Goal: Find specific page/section: Find specific page/section

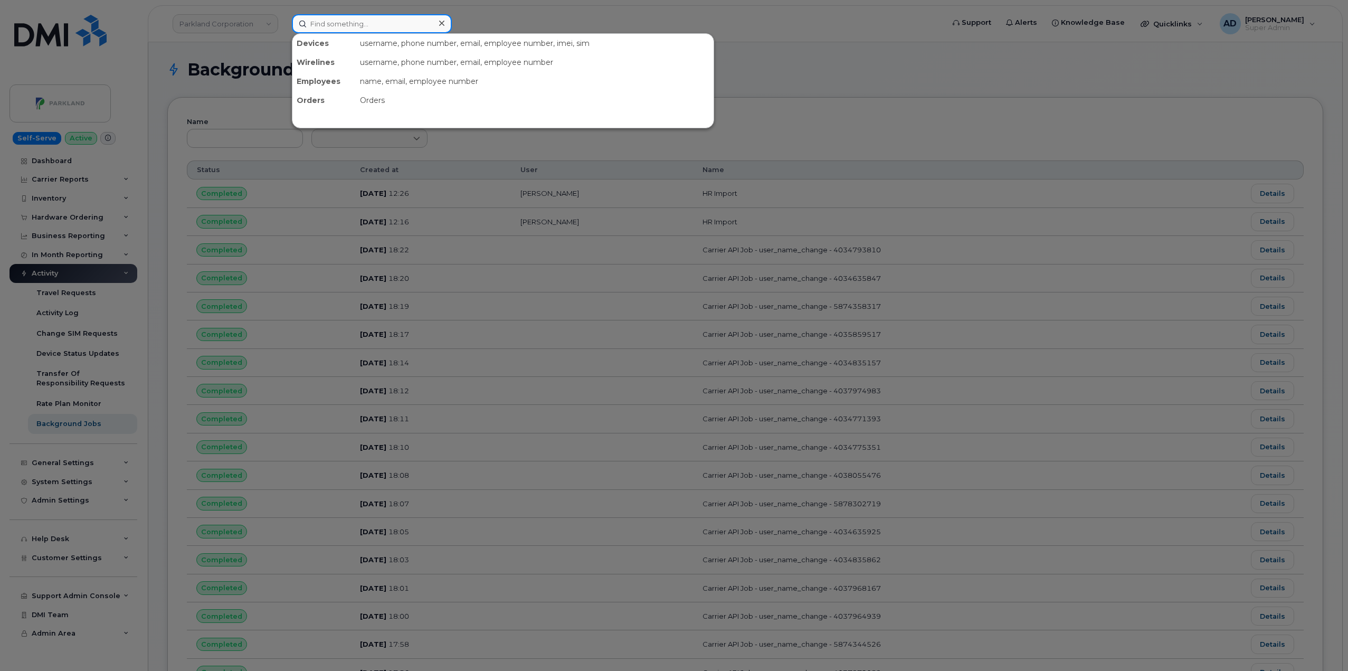
click at [352, 16] on input at bounding box center [372, 23] width 160 height 19
click at [242, 22] on div at bounding box center [674, 335] width 1348 height 671
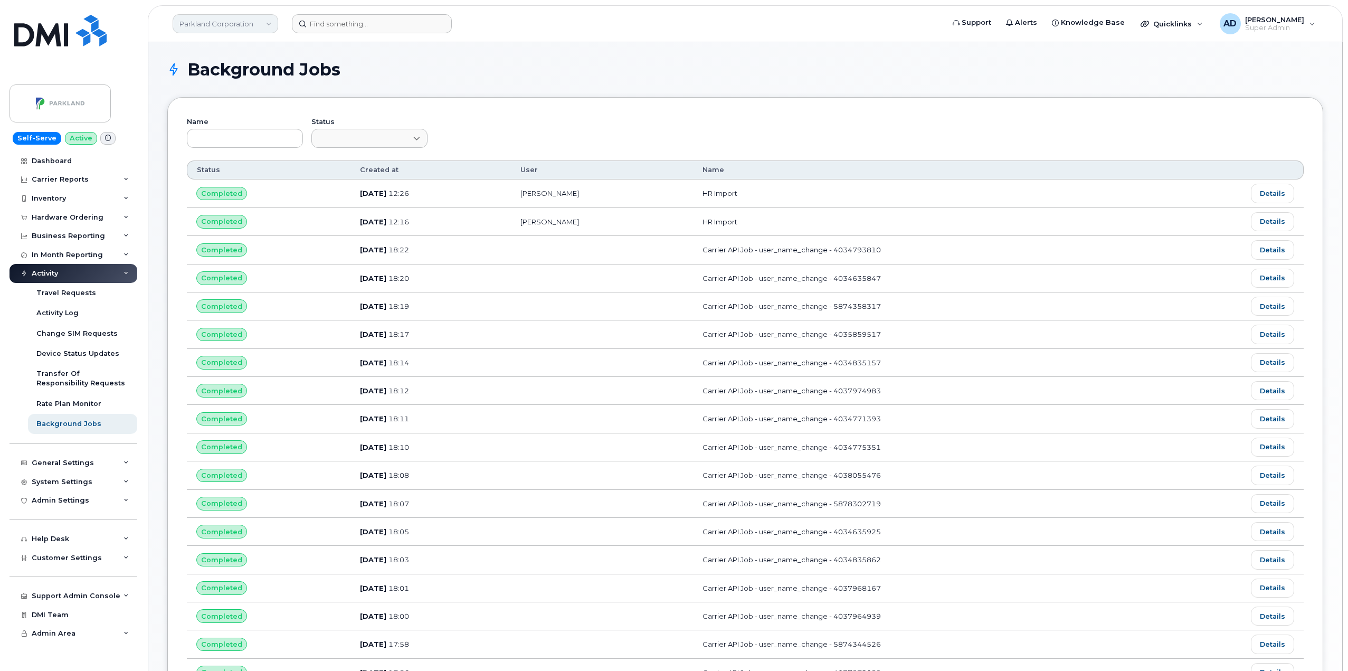
click at [242, 26] on link "Parkland Corporation" at bounding box center [226, 23] width 106 height 19
type input "groupe te"
click at [237, 108] on link "Groupe Technologies [PERSON_NAME]" at bounding box center [251, 99] width 155 height 21
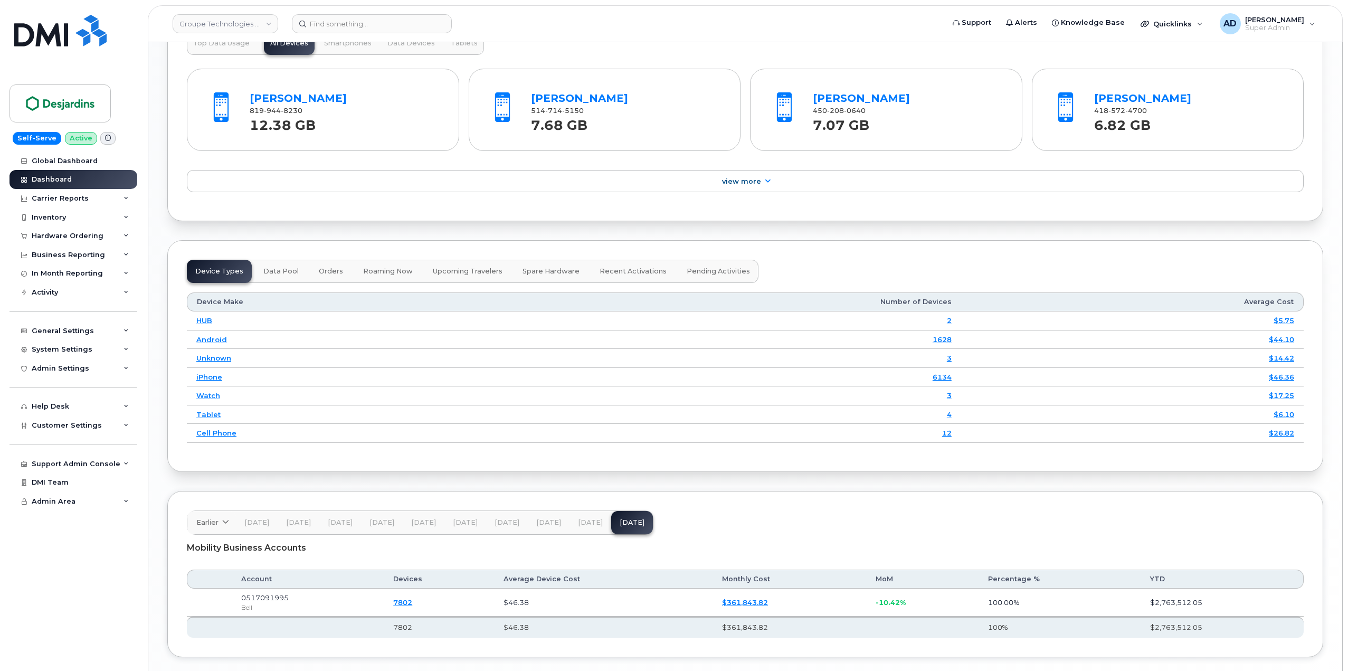
scroll to position [1237, 0]
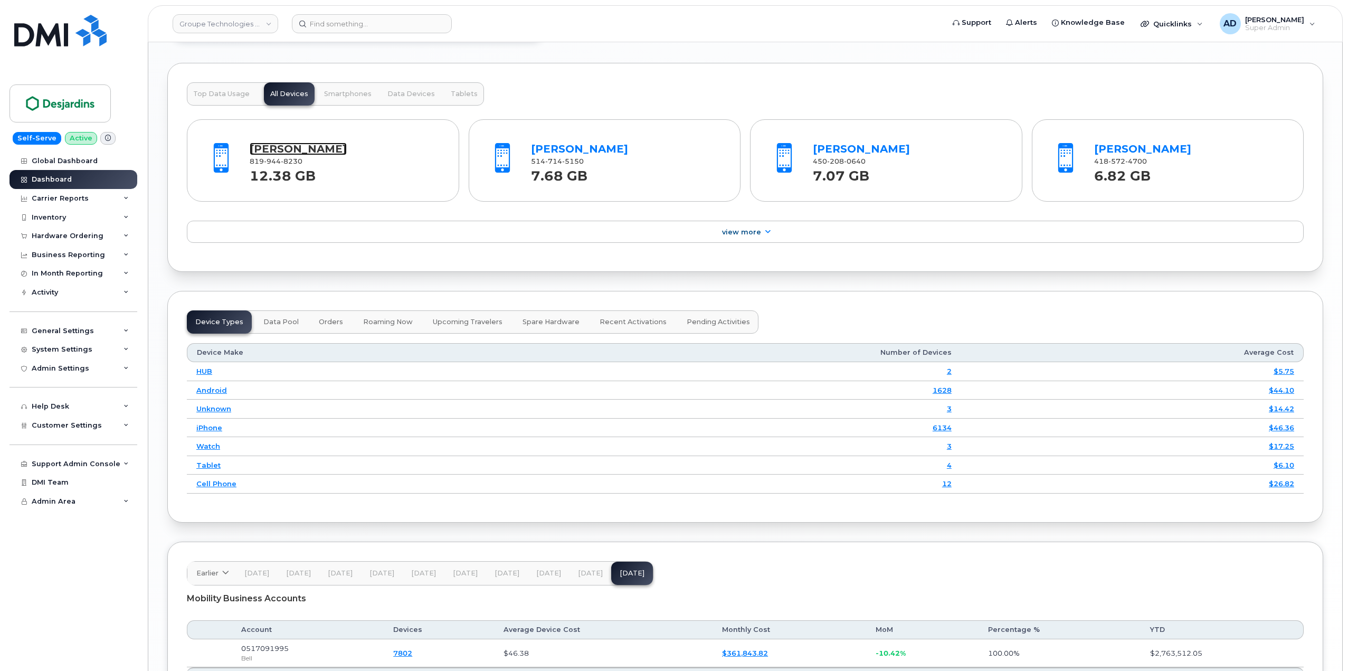
click at [273, 150] on link "Brigitte Dufour" at bounding box center [298, 149] width 97 height 13
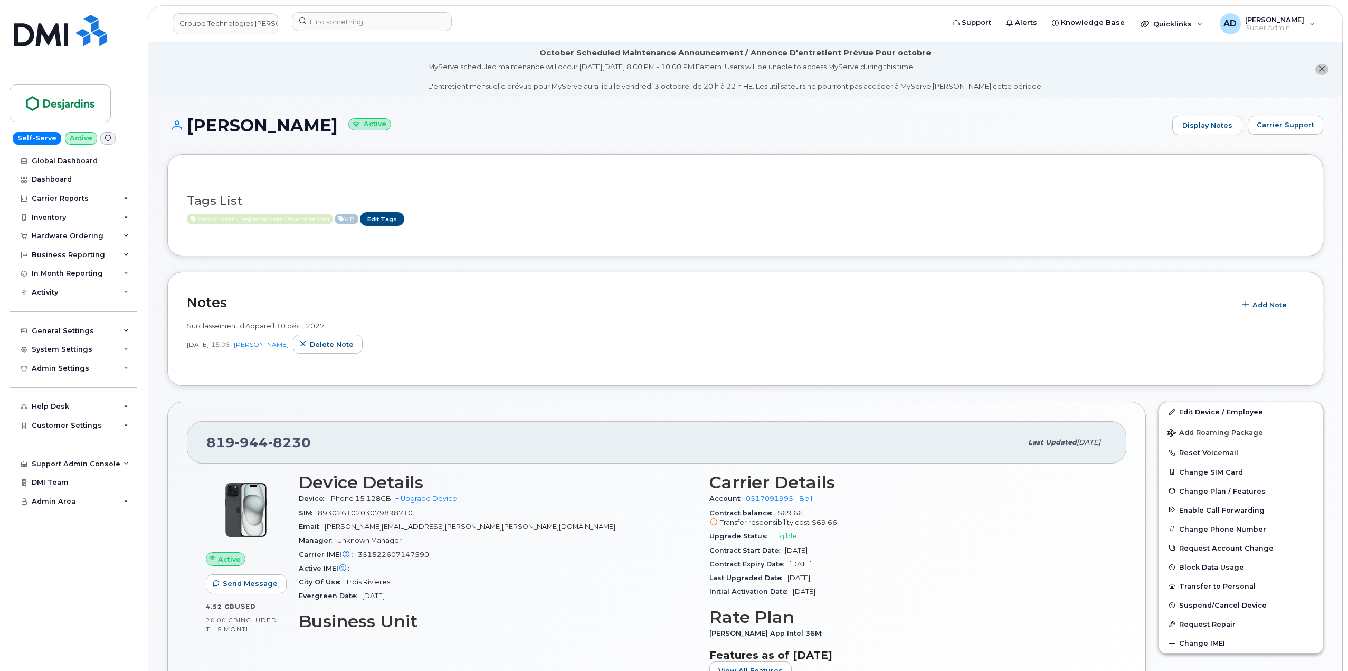
click at [659, 246] on div "Tags List Sans contrat - respecter date d'evergreening VIP Edit Tags" at bounding box center [745, 204] width 1156 height 101
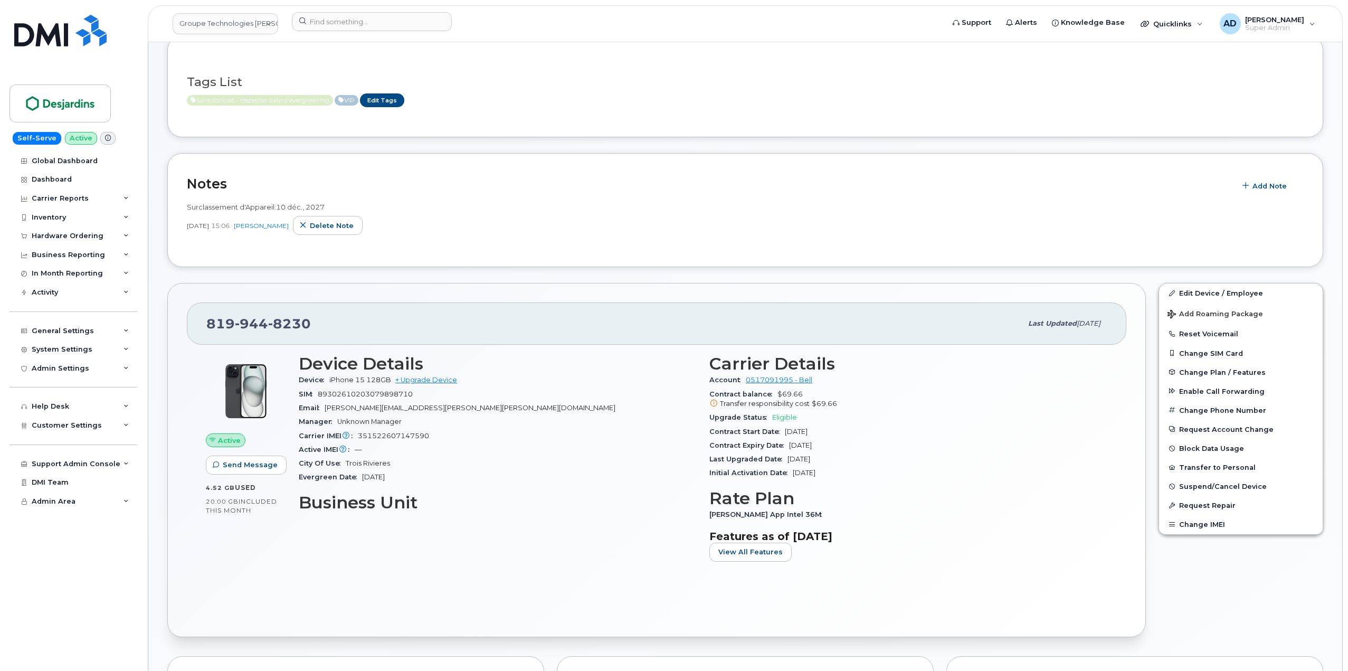
scroll to position [106, 0]
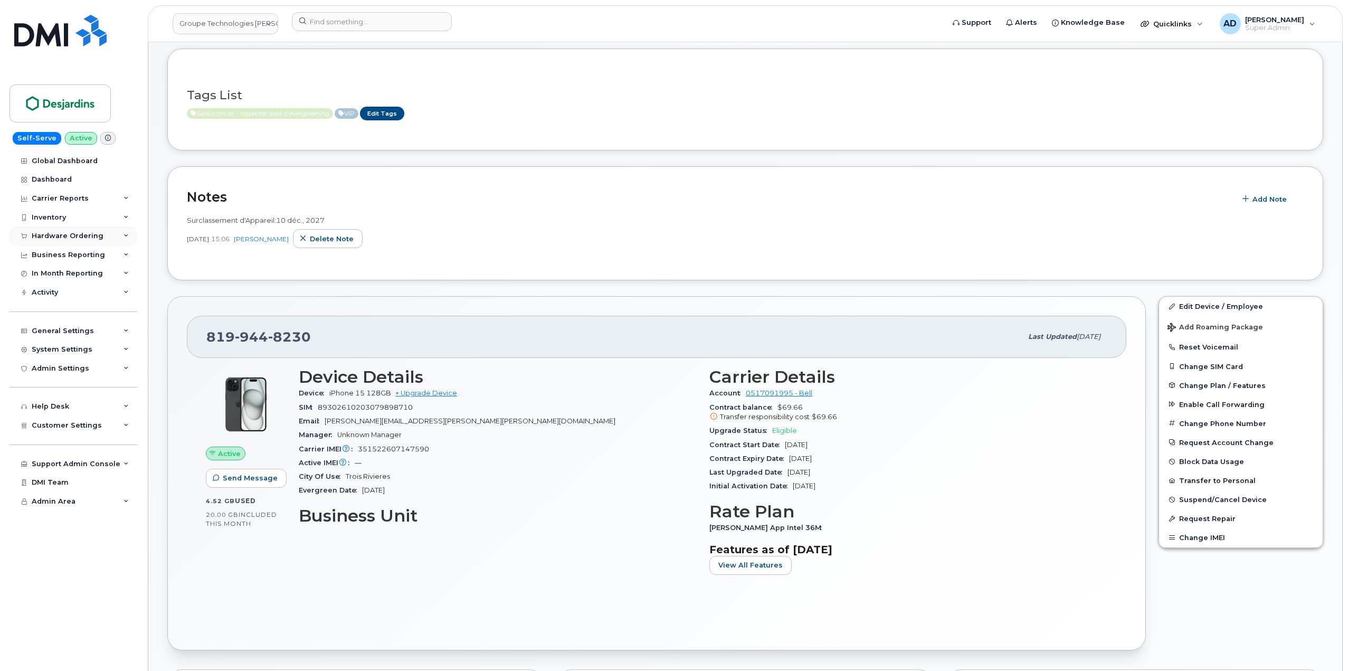
click at [87, 234] on div "Hardware Ordering" at bounding box center [68, 236] width 72 height 8
drag, startPoint x: 1277, startPoint y: 540, endPoint x: 1196, endPoint y: 301, distance: 251.4
click at [1196, 301] on div "Edit Device / Employee Add Roaming Package Reset Voicemail Change SIM Card Chan…" at bounding box center [1241, 421] width 165 height 251
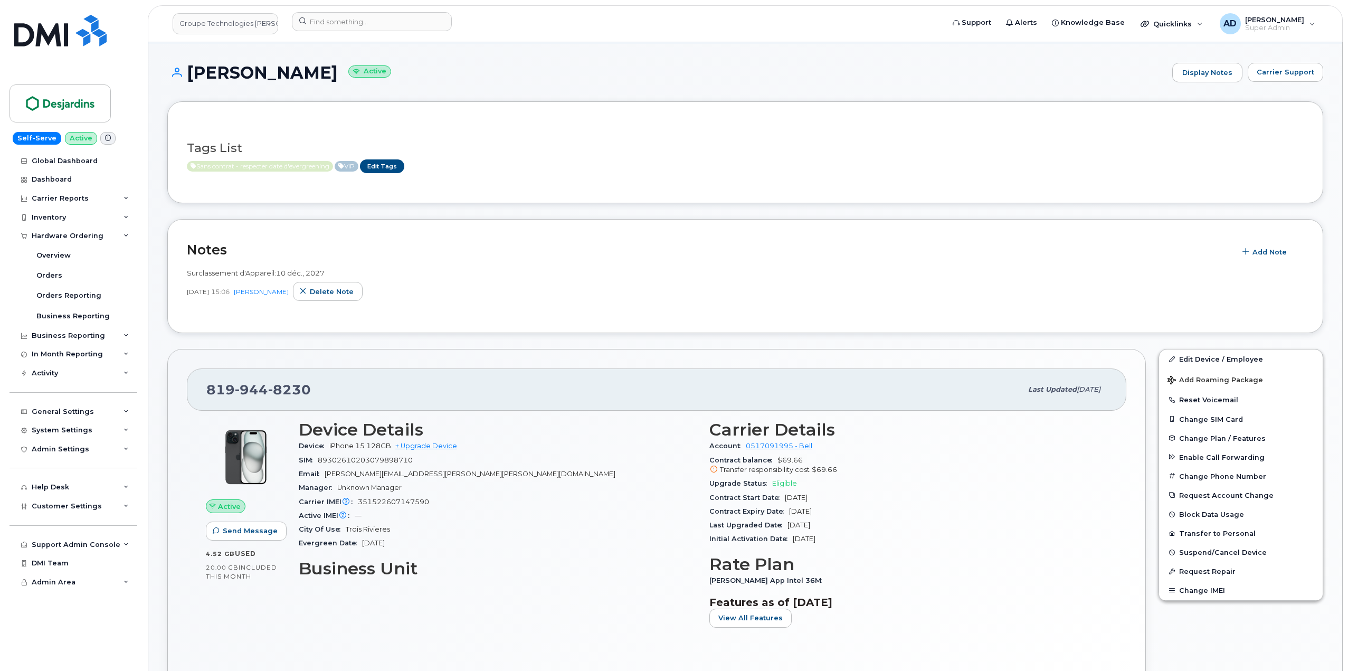
click at [360, 10] on header "Groupe Technologies Desjardins Support Alerts Knowledge Base Quicklinks Suspend…" at bounding box center [745, 23] width 1195 height 37
click at [361, 26] on input at bounding box center [372, 21] width 160 height 19
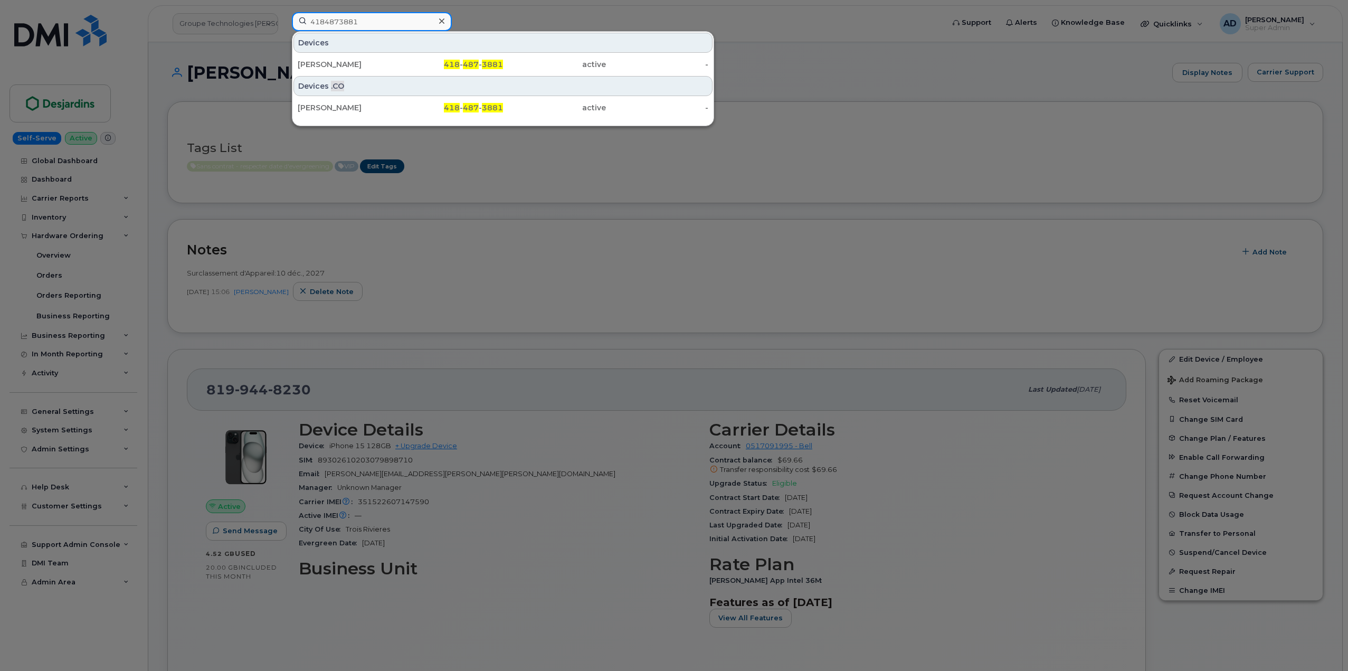
type input "4184873881"
click at [431, 60] on div "418 - 487 - 3881" at bounding box center [452, 64] width 103 height 11
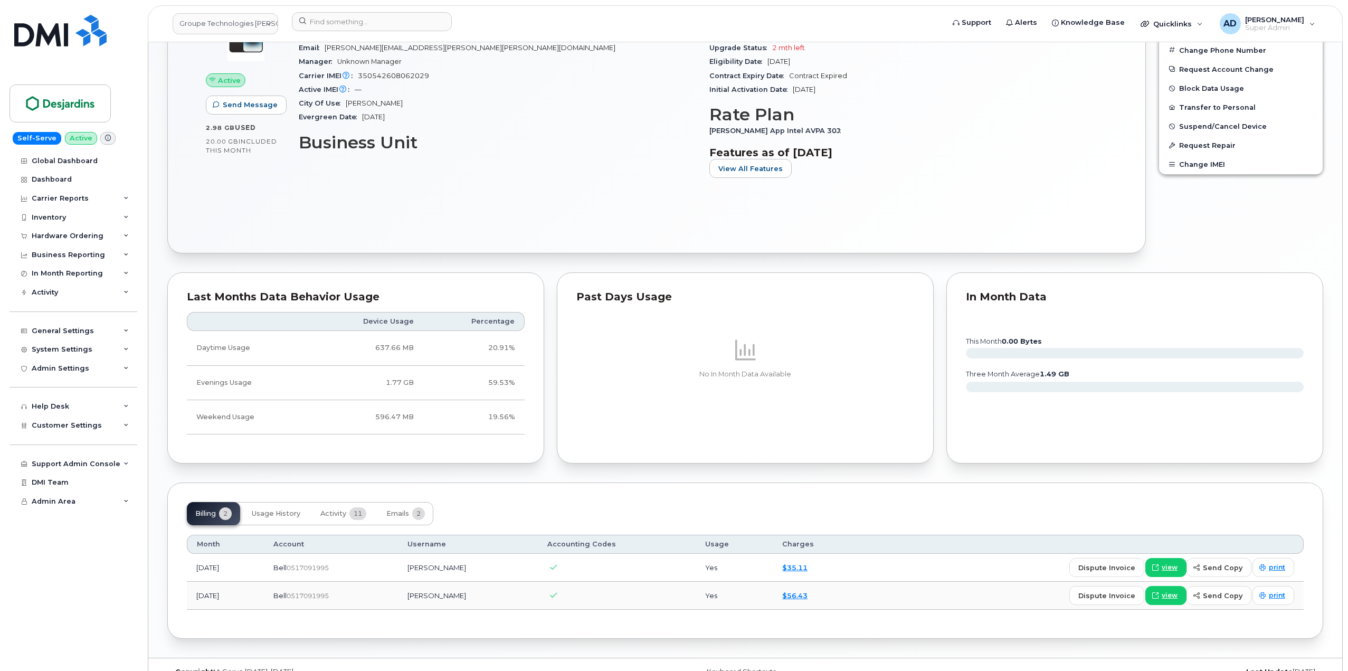
scroll to position [589, 0]
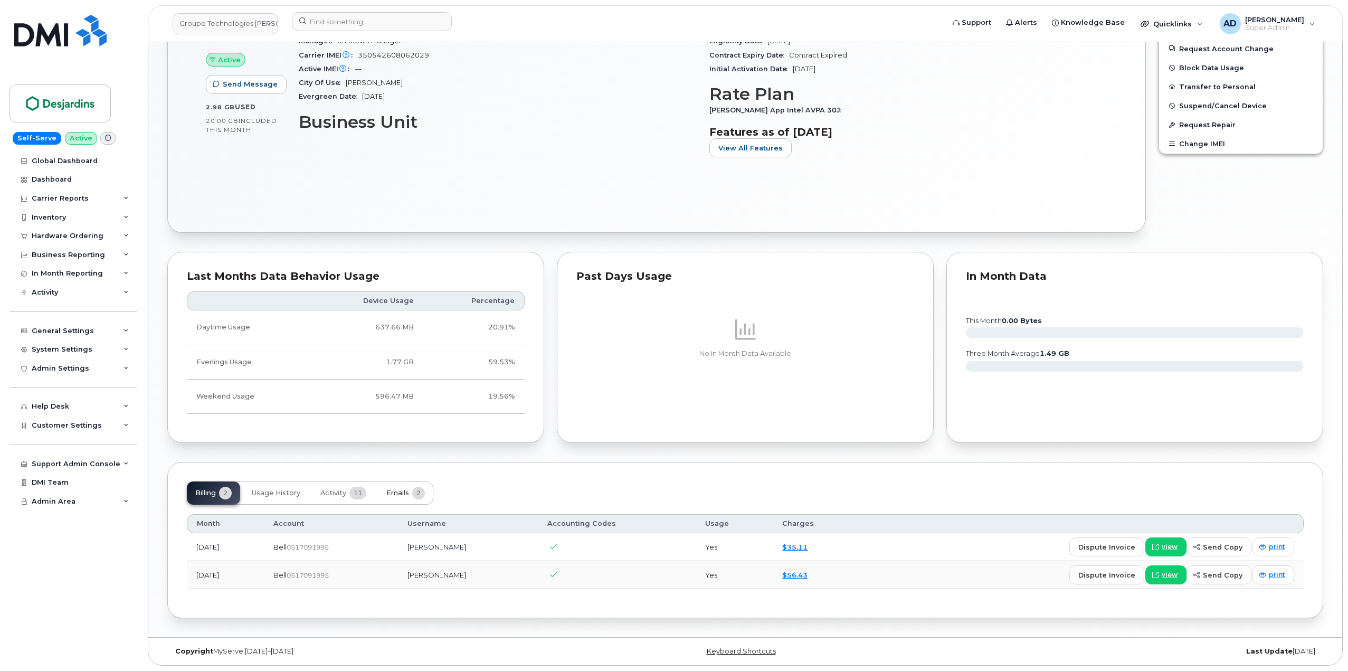
click at [420, 500] on button "Emails 2" at bounding box center [405, 493] width 55 height 23
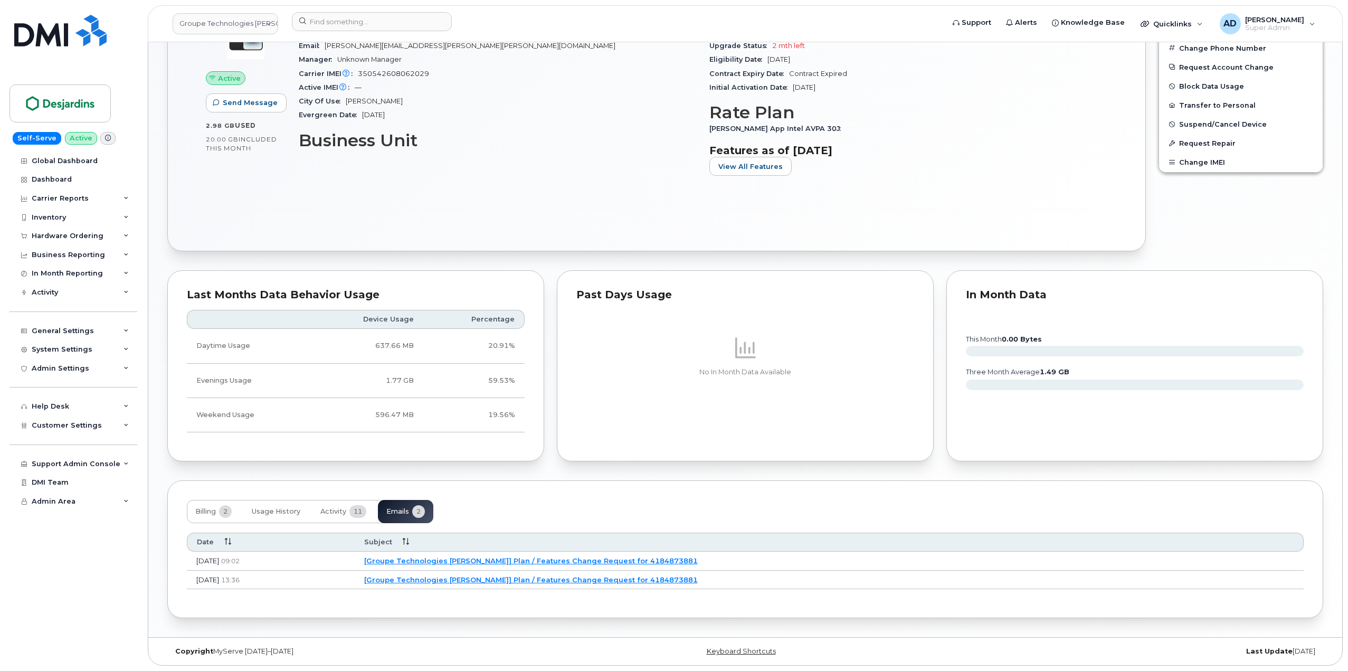
scroll to position [571, 0]
click at [344, 512] on span "Activity" at bounding box center [333, 511] width 26 height 8
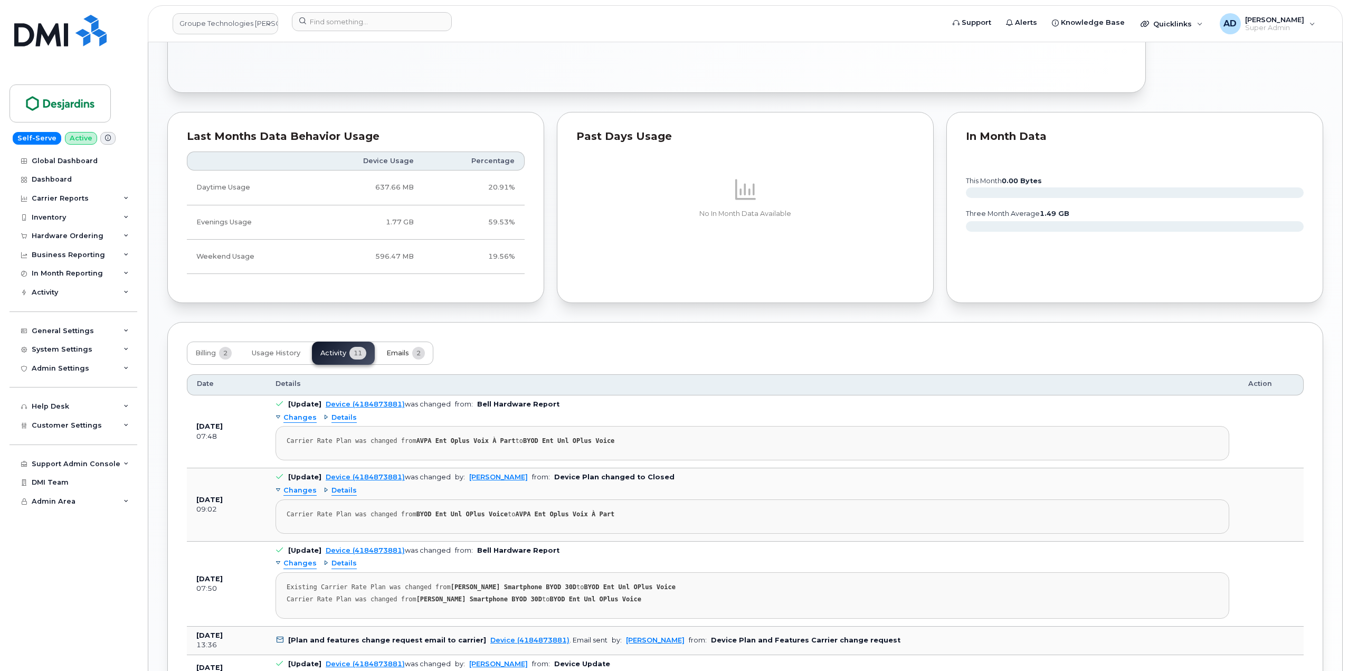
click at [395, 356] on span "Emails" at bounding box center [397, 353] width 23 height 8
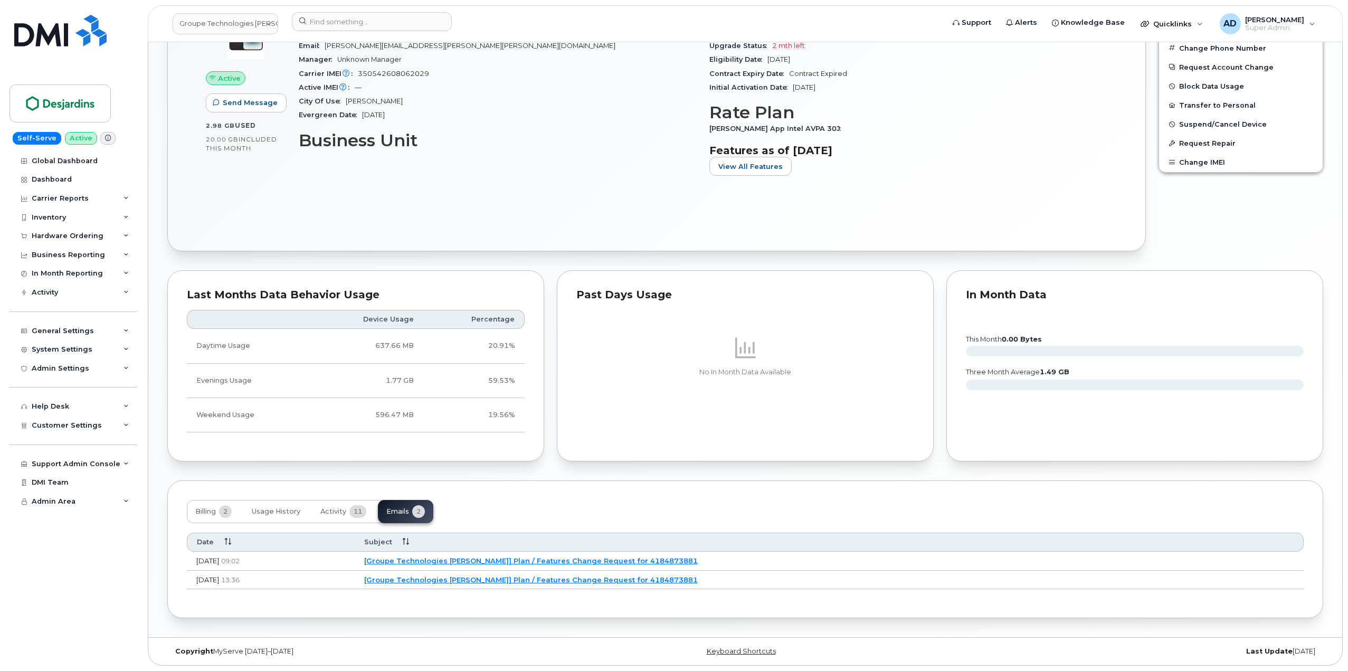
click at [865, 571] on td "[Groupe Technologies Desjardins] Plan / Features Change Request for 4184873881" at bounding box center [829, 580] width 949 height 19
click at [71, 290] on div "Activity" at bounding box center [74, 292] width 128 height 19
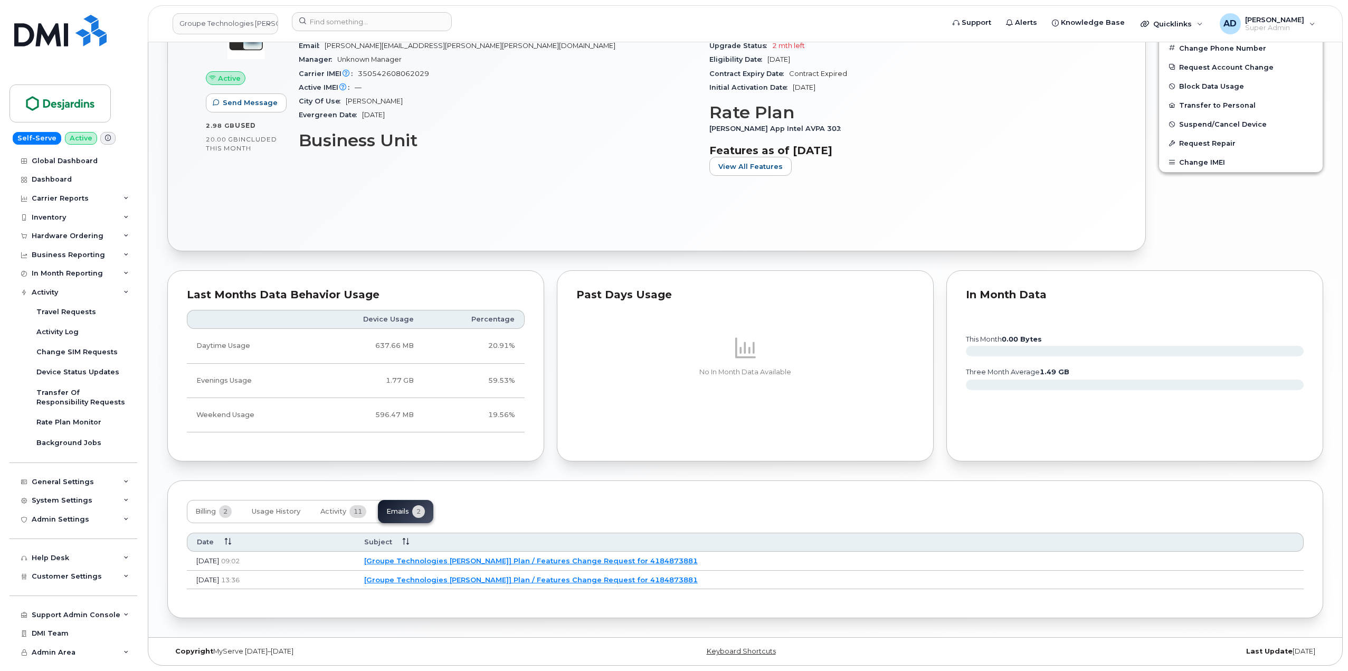
click at [855, 538] on div "Subject" at bounding box center [829, 542] width 930 height 10
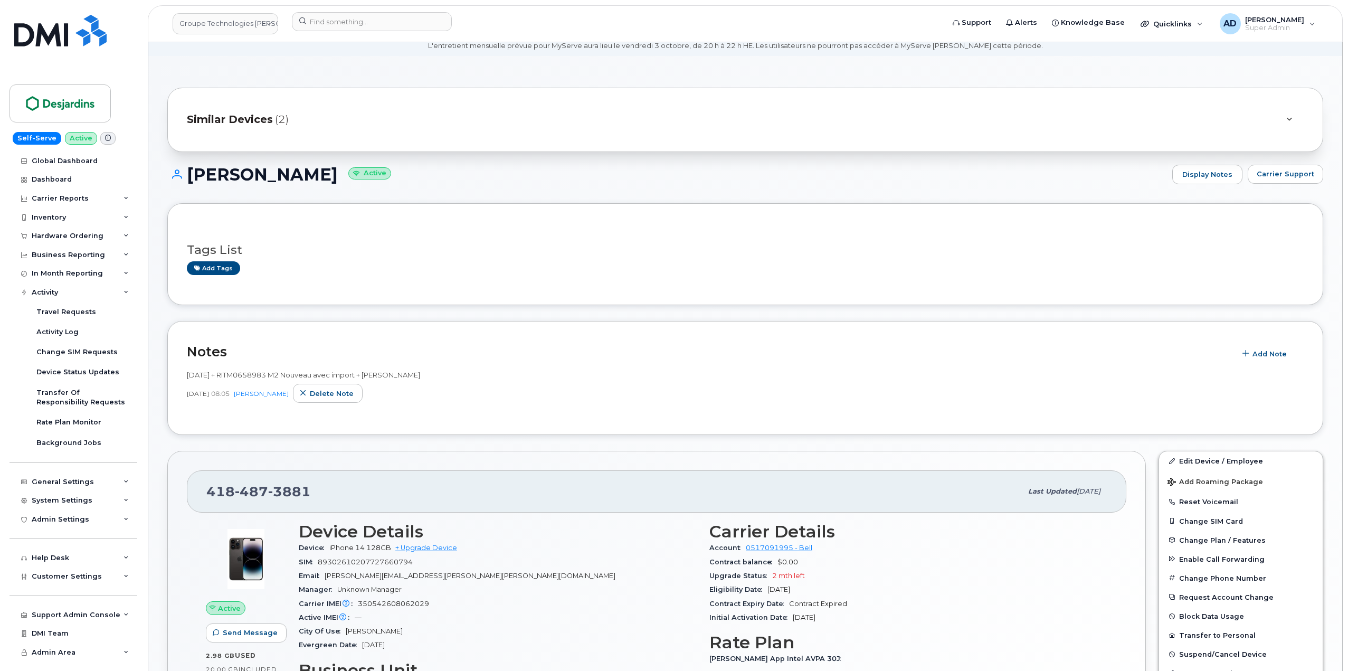
scroll to position [0, 0]
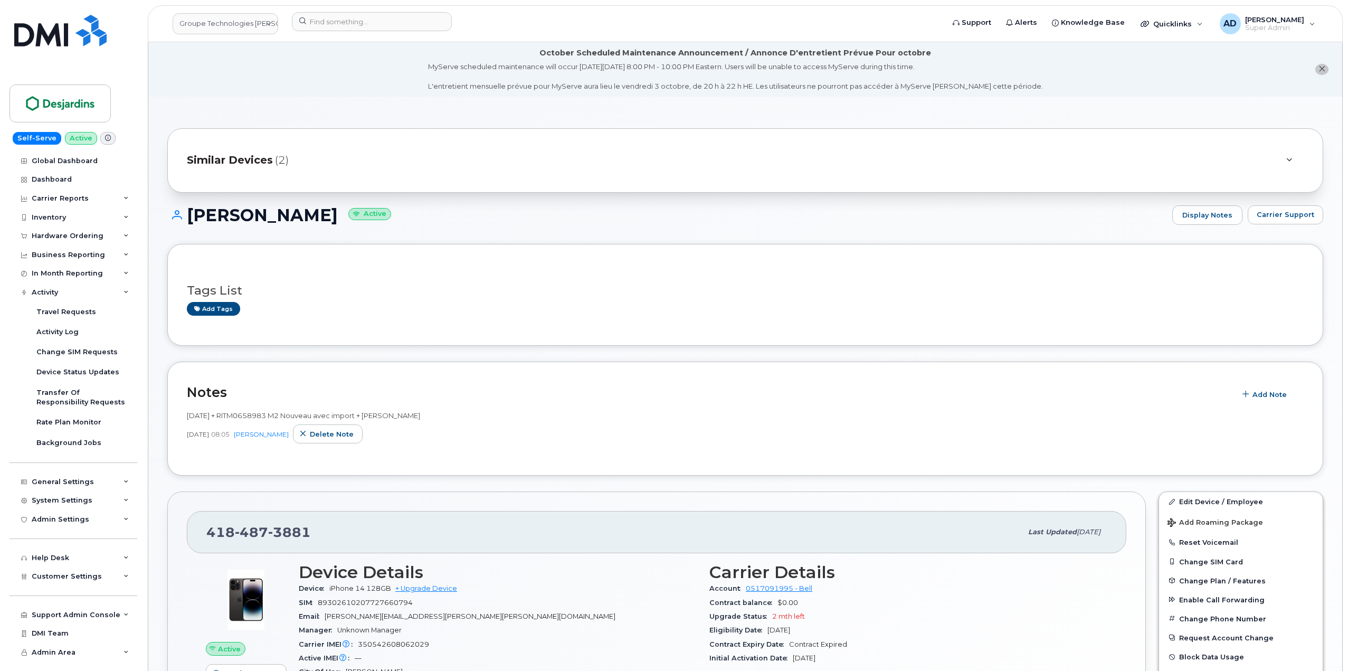
click at [1287, 163] on icon at bounding box center [1290, 160] width 6 height 7
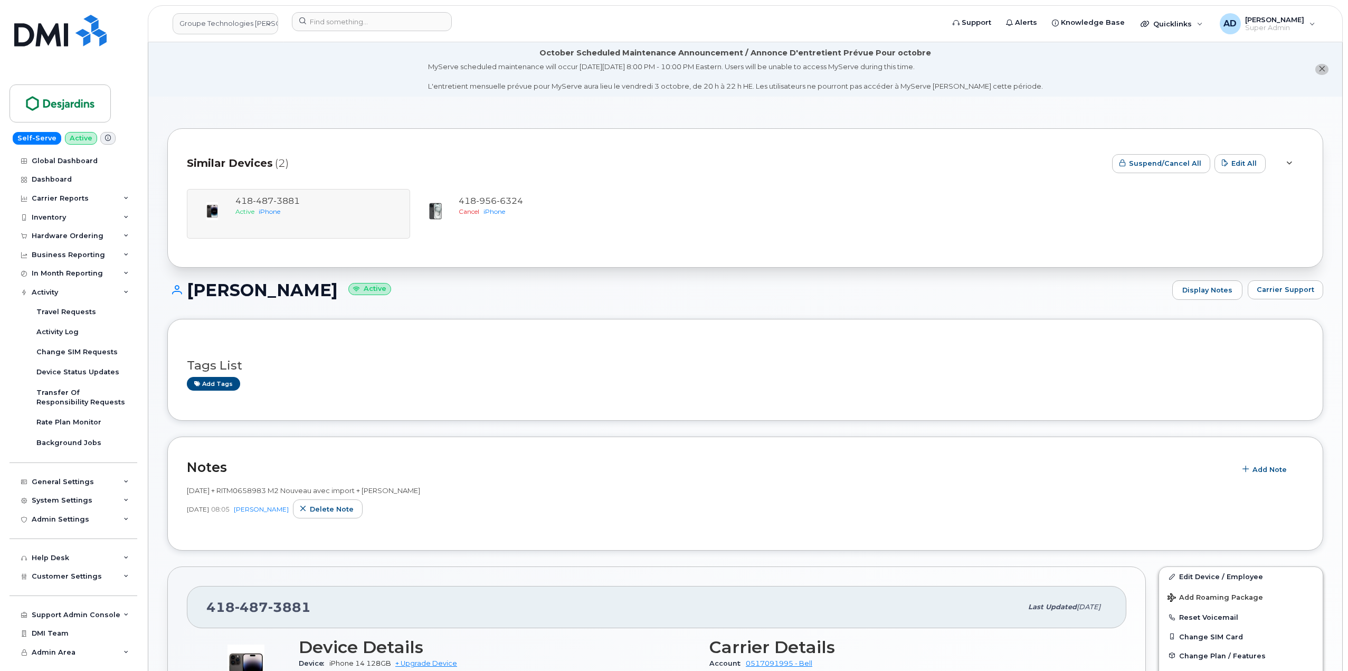
click at [1289, 165] on icon at bounding box center [1290, 163] width 6 height 7
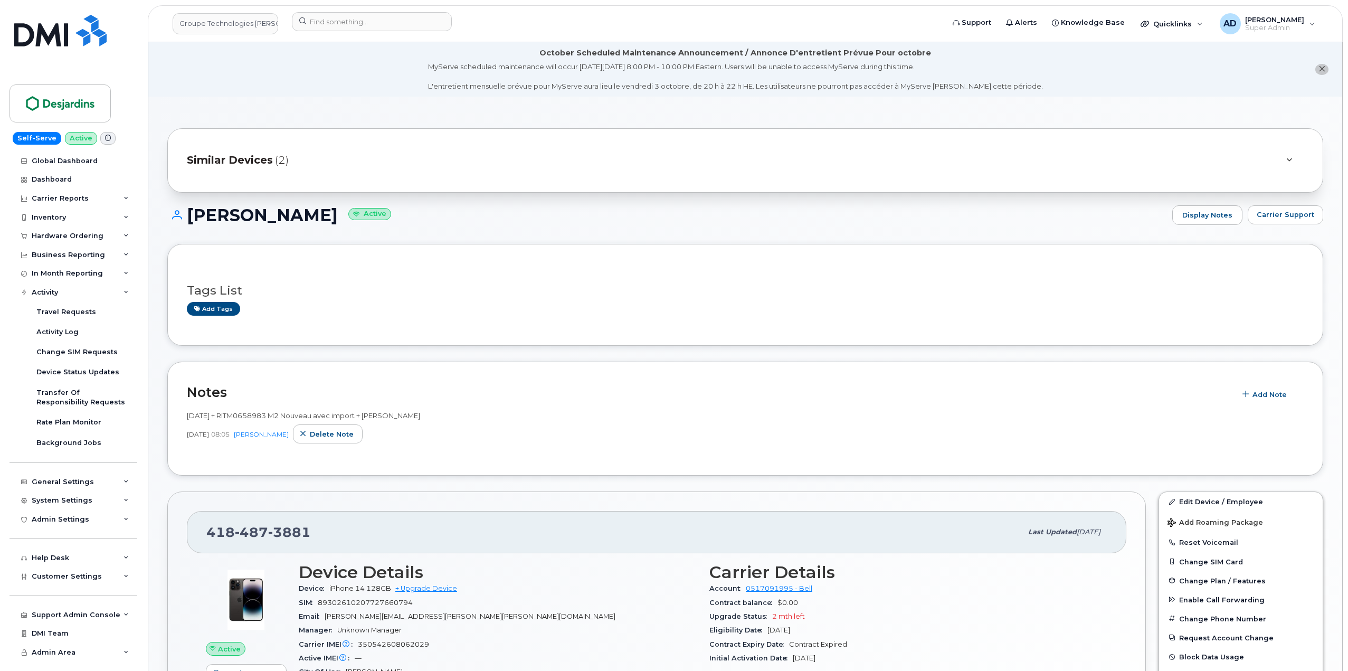
drag, startPoint x: 465, startPoint y: 419, endPoint x: 177, endPoint y: 410, distance: 288.4
click at [177, 410] on div "Notes Add Note 2025-07-04 + RITM0658983 M2 Nouveau avec import + Jerome Trembla…" at bounding box center [745, 419] width 1156 height 115
click at [569, 416] on div "2025-07-04 + RITM0658983 M2 Nouveau avec import + Jerome Tremblay" at bounding box center [745, 416] width 1117 height 10
drag, startPoint x: 548, startPoint y: 419, endPoint x: 183, endPoint y: 412, distance: 364.9
click at [183, 412] on div "Notes Add Note 2025-07-04 + RITM0658983 M2 Nouveau avec import + Jerome Trembla…" at bounding box center [745, 419] width 1156 height 115
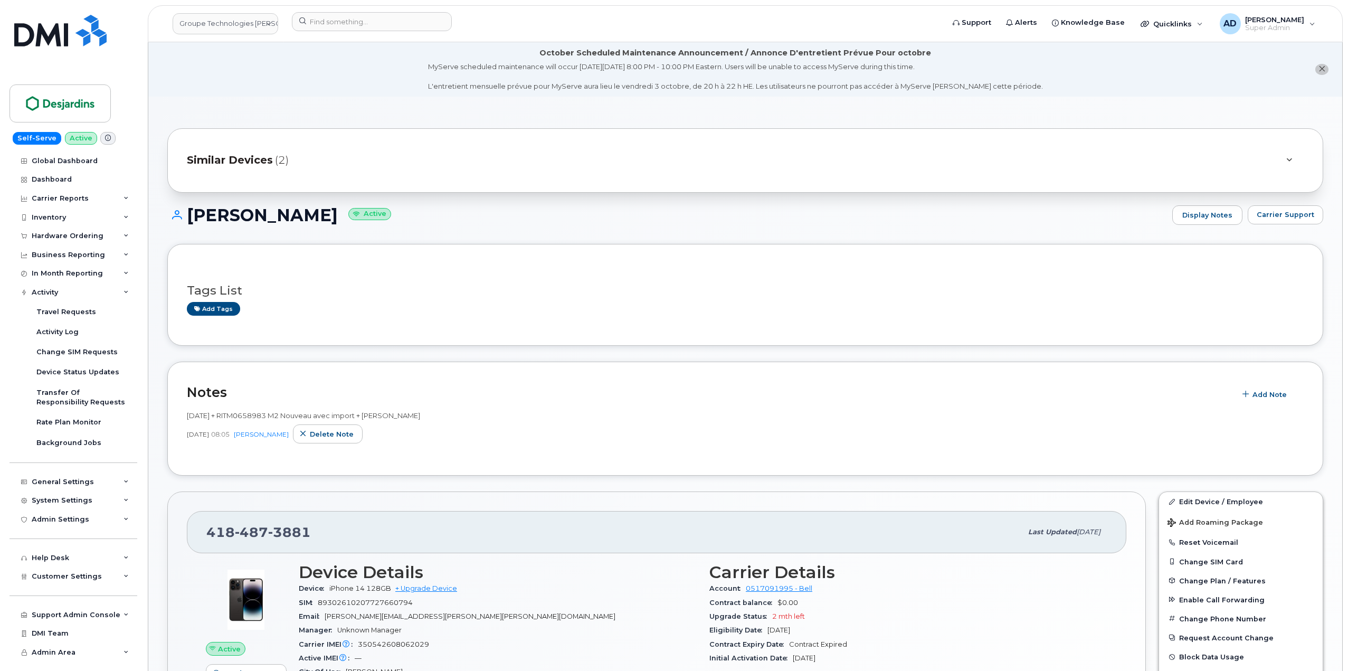
click at [624, 400] on h2 "Notes" at bounding box center [709, 392] width 1044 height 16
drag, startPoint x: 577, startPoint y: 403, endPoint x: 475, endPoint y: 419, distance: 103.1
click at [475, 419] on div "Notes Add Note 2025-07-04 + RITM0658983 M2 Nouveau avec import + Jerome Trembla…" at bounding box center [745, 419] width 1156 height 115
click at [450, 419] on div "2025-07-04 + RITM0658983 M2 Nouveau avec import + Jerome Tremblay" at bounding box center [745, 416] width 1117 height 10
click at [461, 417] on div "2025-07-04 + RITM0658983 M2 Nouveau avec import + Jerome Tremblay" at bounding box center [745, 416] width 1117 height 10
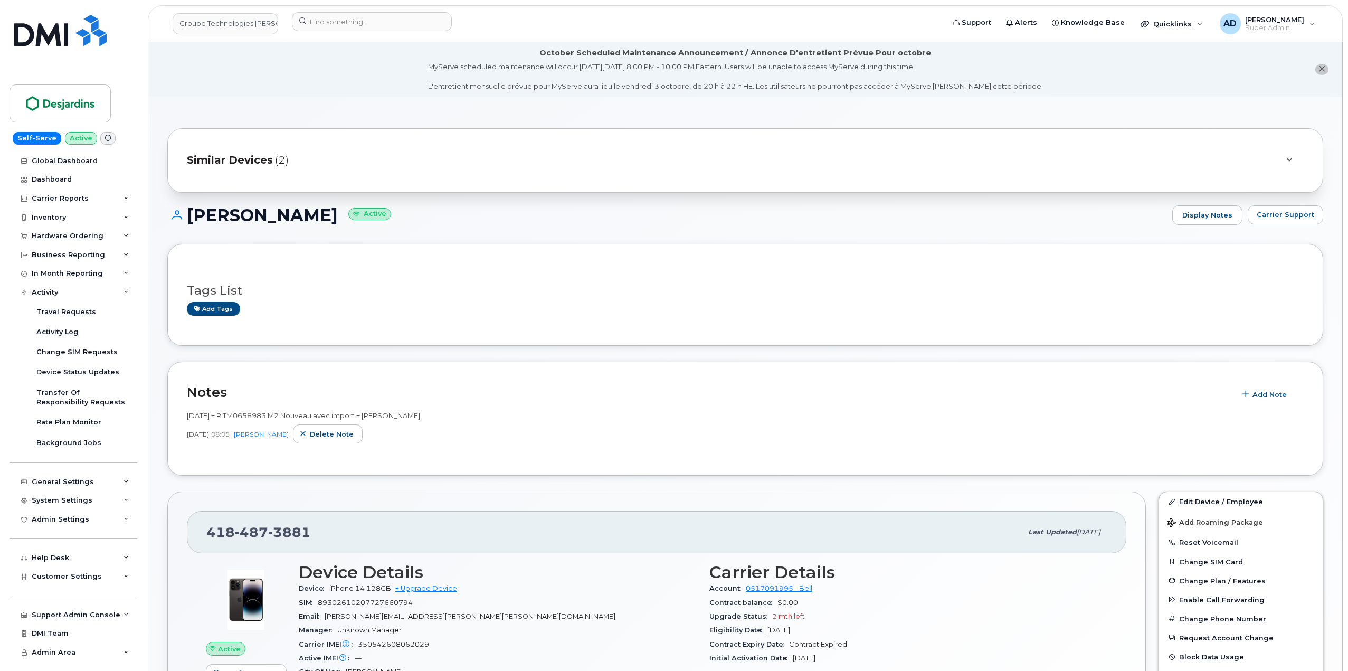
drag, startPoint x: 455, startPoint y: 418, endPoint x: 186, endPoint y: 416, distance: 269.3
click at [186, 416] on div "Notes Add Note 2025-07-04 + RITM0658983 M2 Nouveau avec import + Jerome Trembla…" at bounding box center [745, 419] width 1156 height 115
click at [511, 395] on h2 "Notes" at bounding box center [709, 392] width 1044 height 16
